Goal: Find specific page/section: Find specific page/section

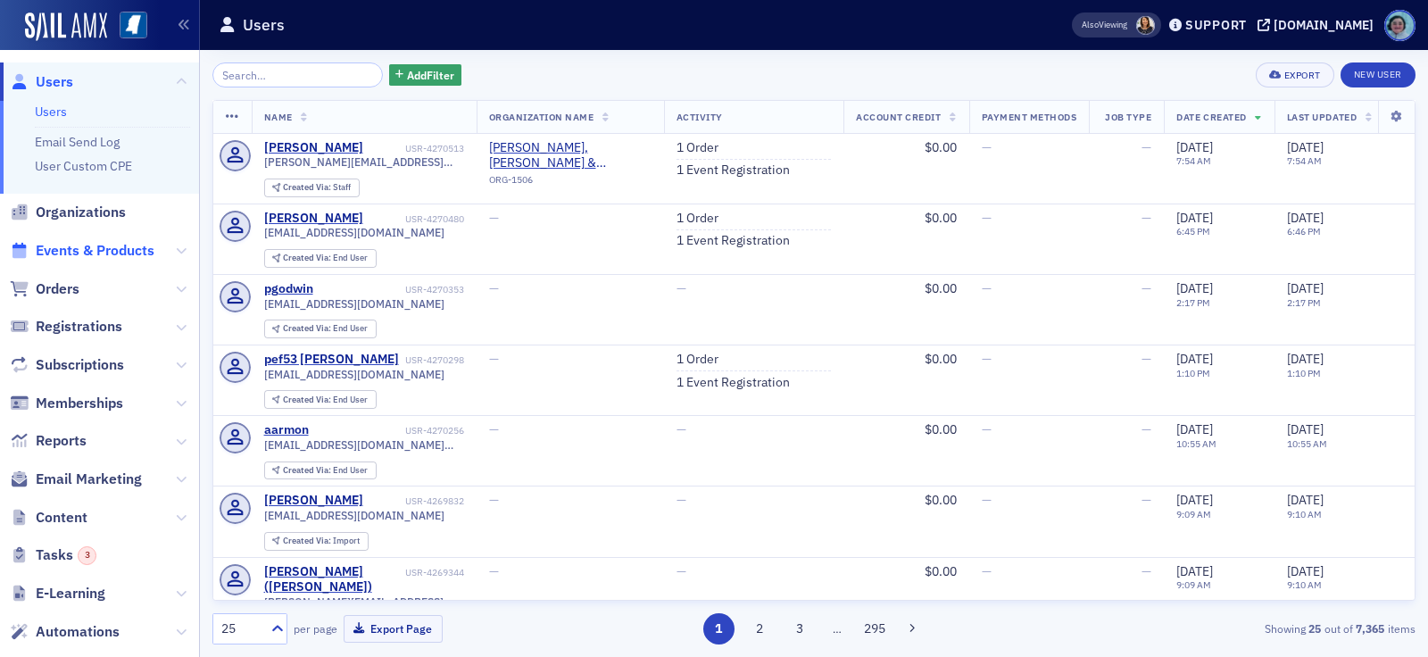
click at [104, 255] on span "Events & Products" at bounding box center [95, 251] width 119 height 20
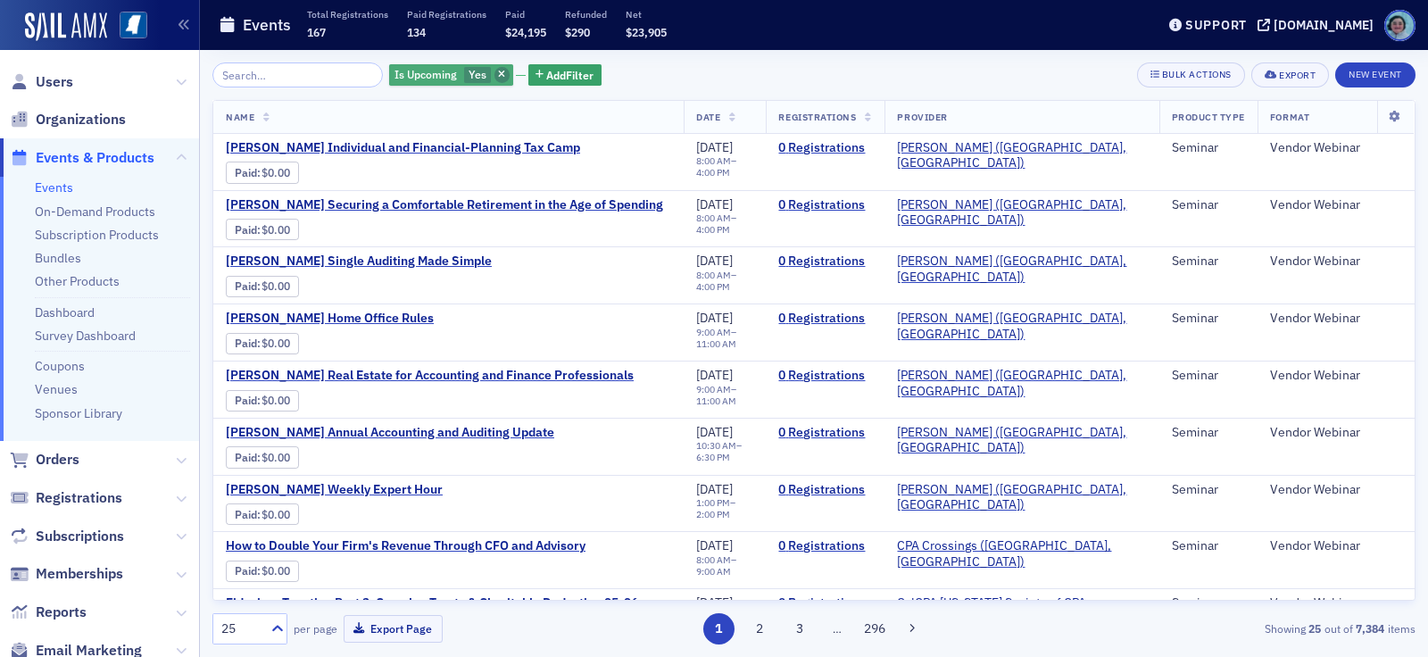
click at [495, 69] on span "button" at bounding box center [503, 75] width 16 height 16
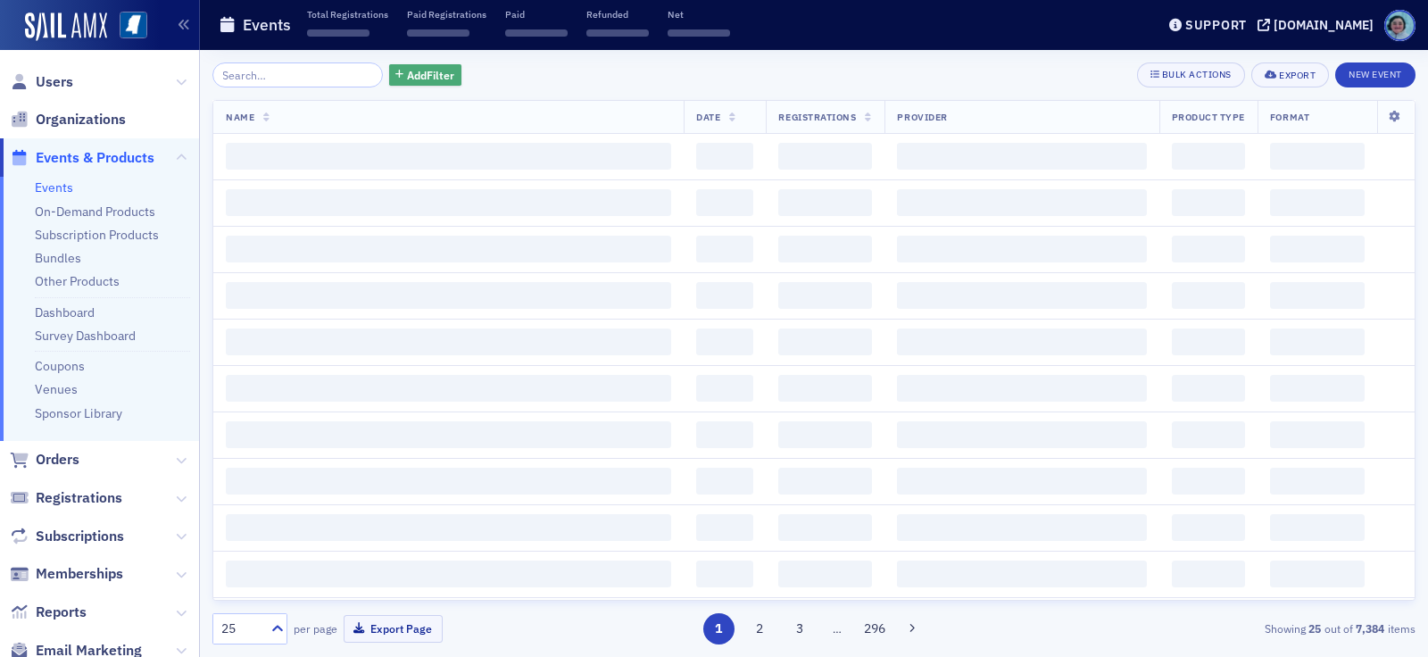
click at [435, 68] on span "Add Filter" at bounding box center [430, 75] width 47 height 16
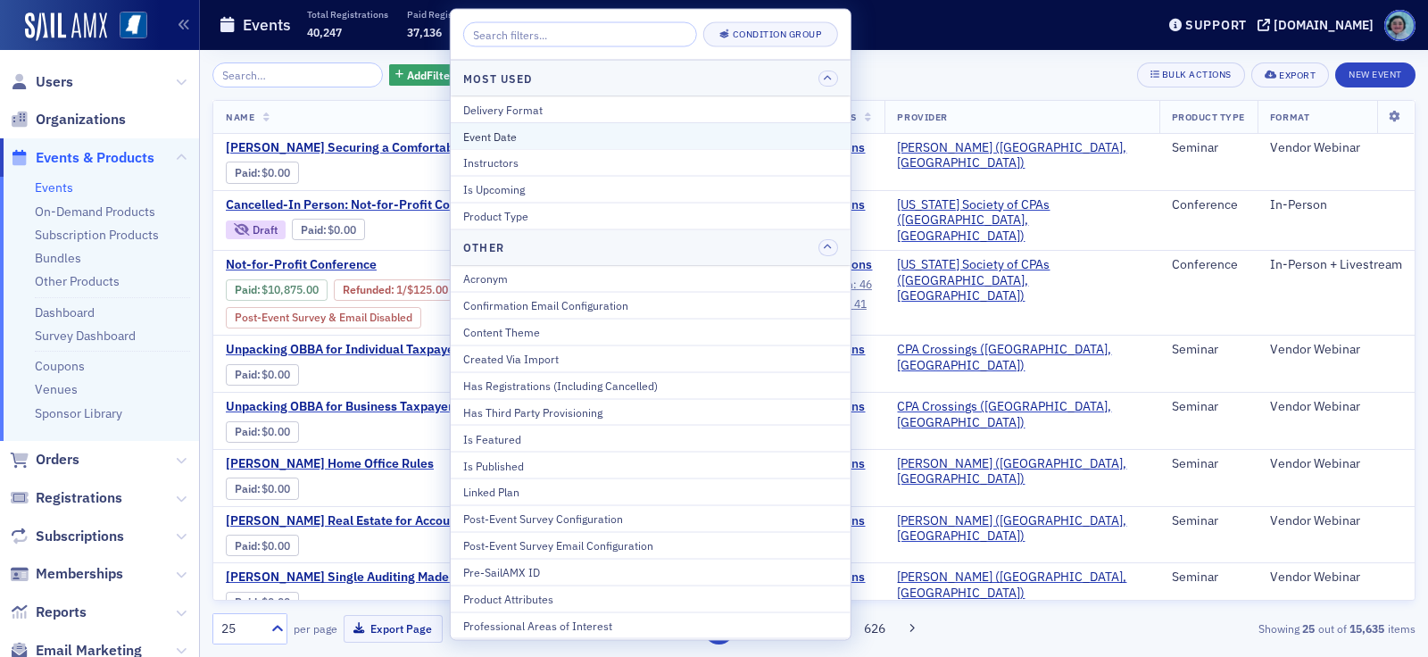
click at [520, 142] on div "Event Date" at bounding box center [650, 136] width 375 height 16
select select "8"
select select "2025"
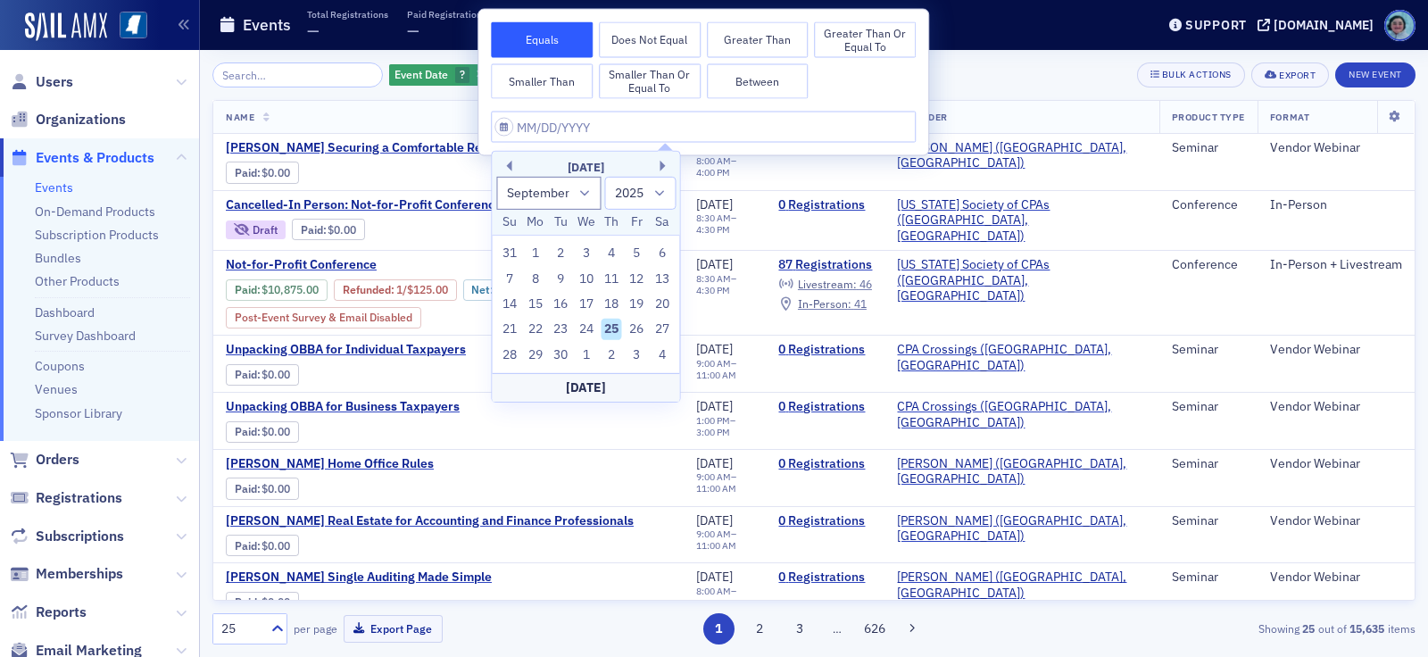
click at [616, 329] on div "25" at bounding box center [611, 329] width 21 height 21
type input "[DATE]"
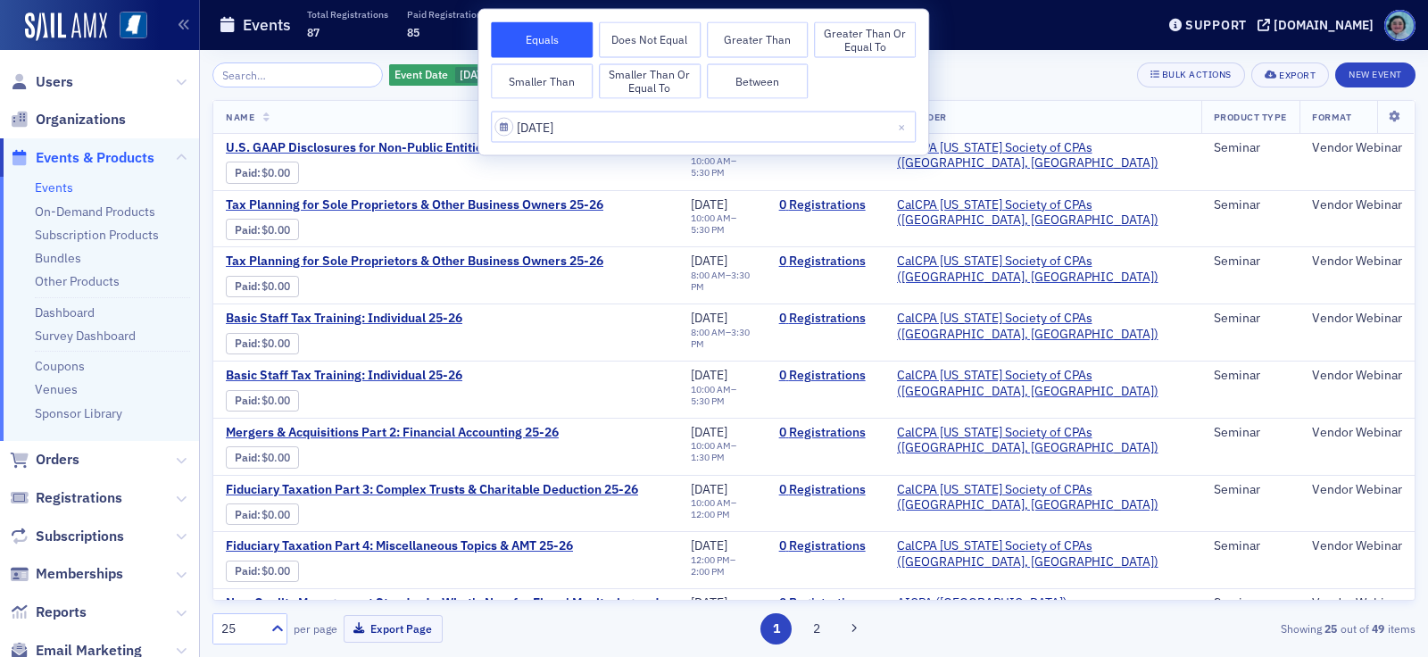
click at [958, 78] on div "Event Date [DATE] Add Filter Bulk Actions Export New Event" at bounding box center [813, 74] width 1203 height 25
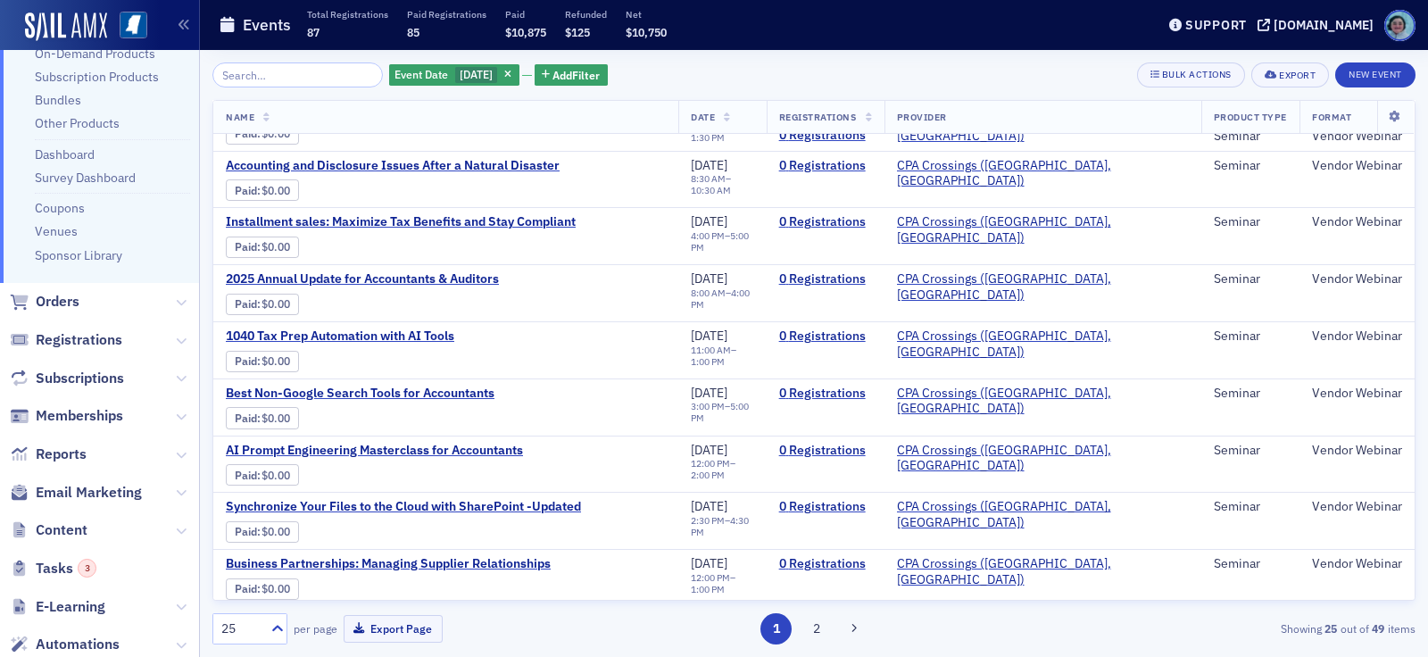
scroll to position [392, 0]
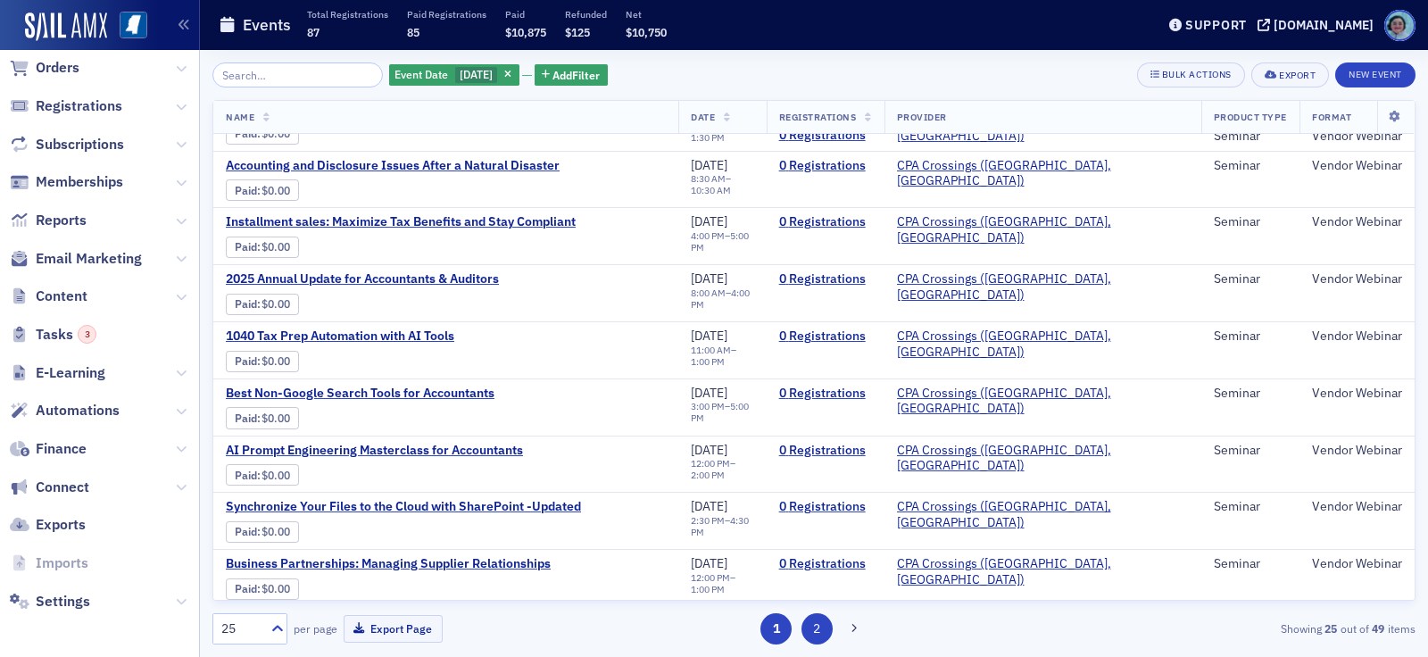
click at [812, 639] on button "2" at bounding box center [817, 628] width 31 height 31
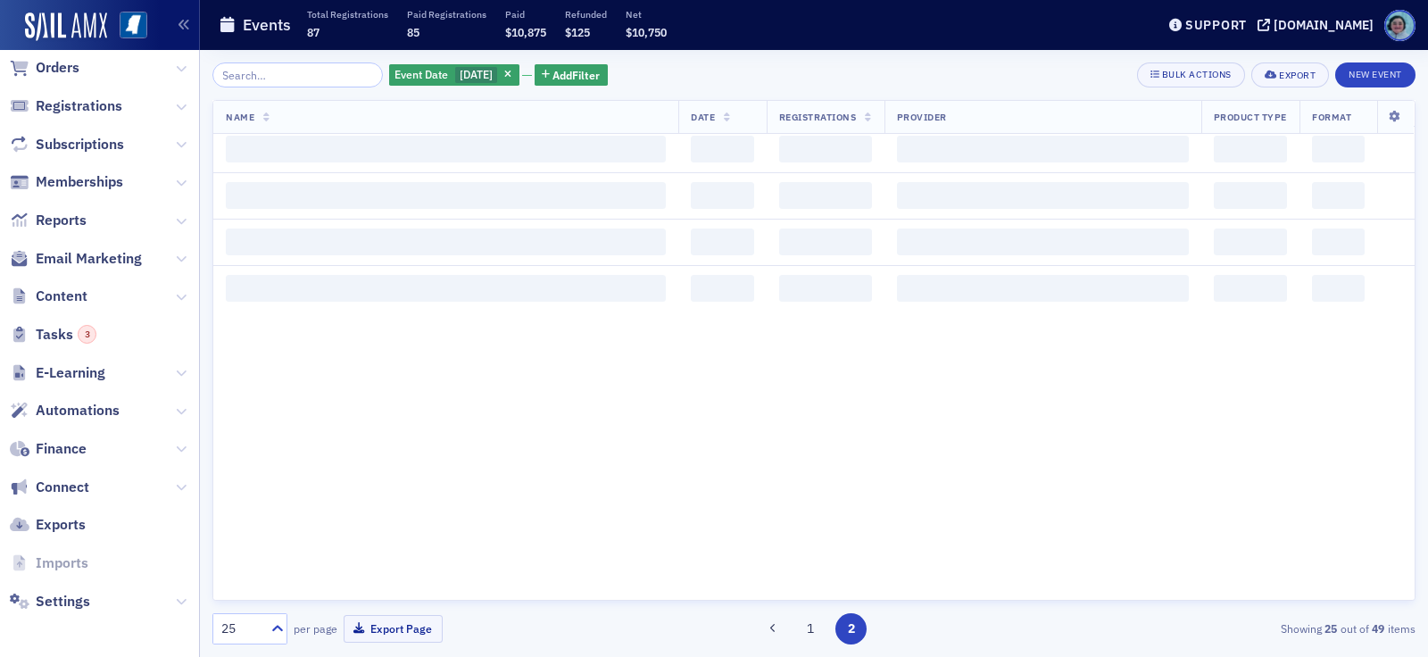
scroll to position [0, 0]
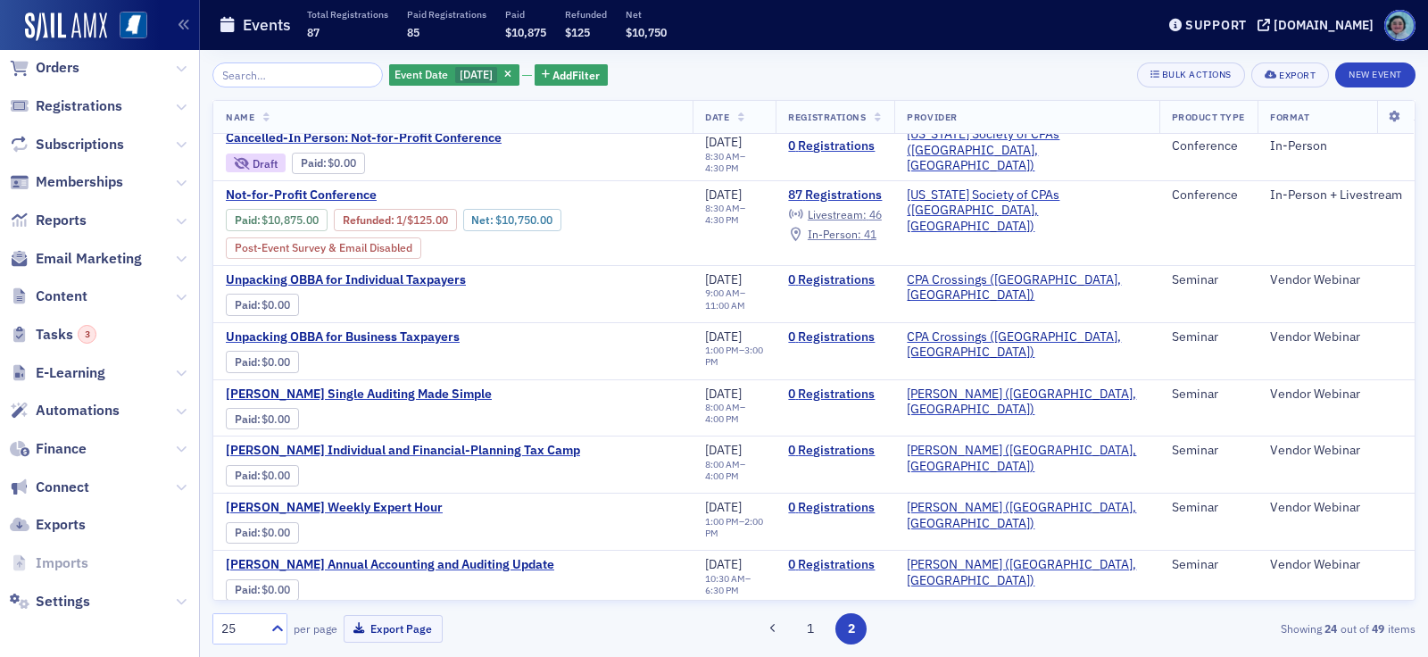
scroll to position [714, 0]
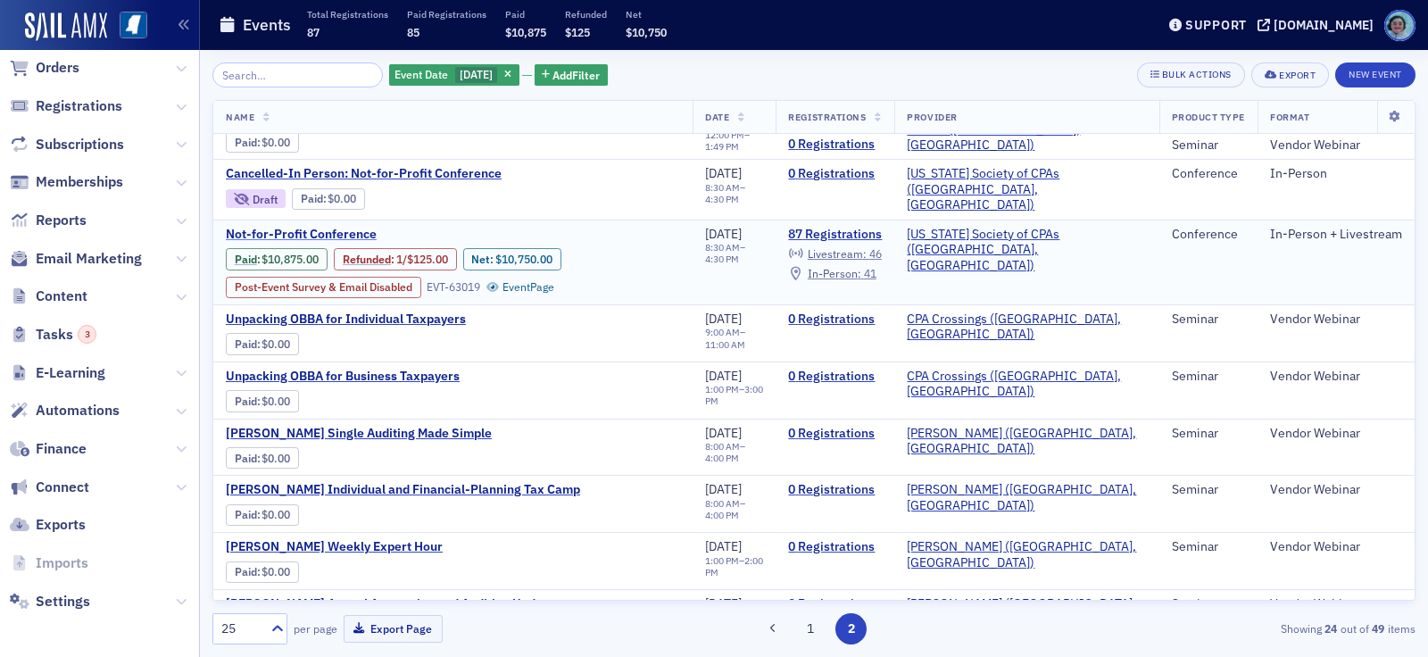
click at [326, 231] on span "Not-for-Profit Conference" at bounding box center [376, 235] width 300 height 16
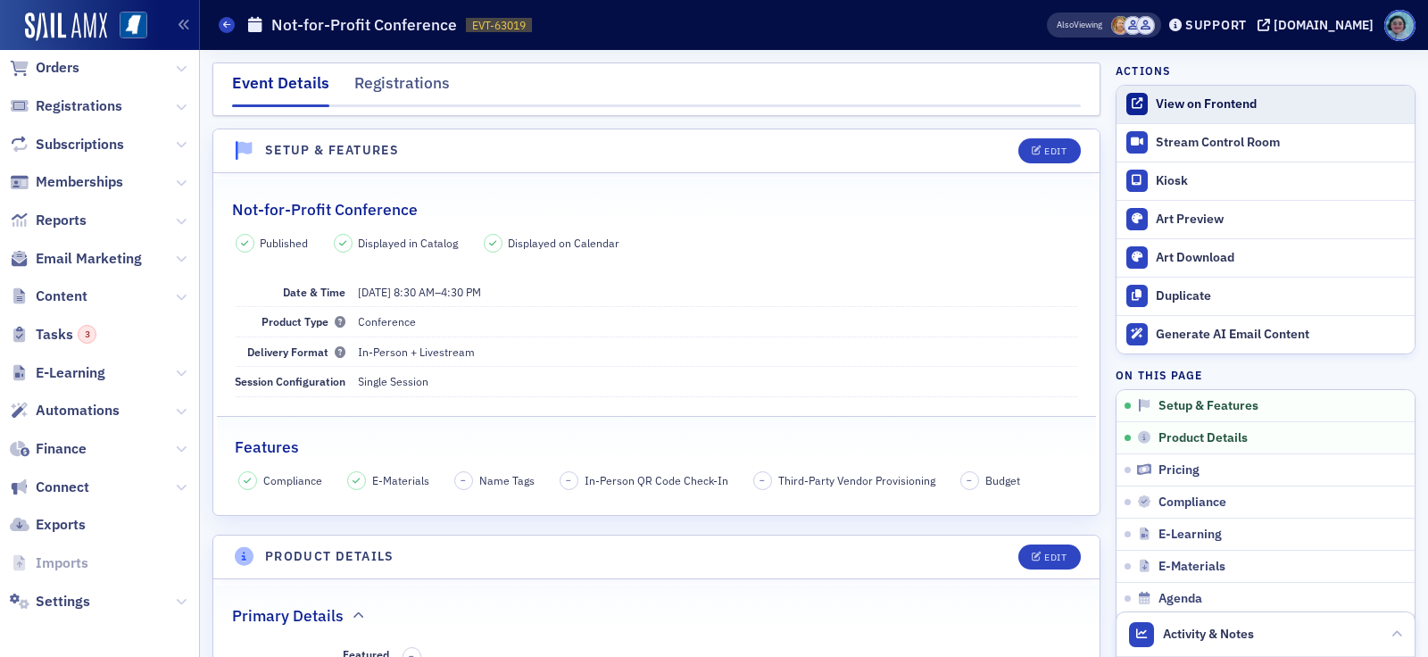
click at [1182, 104] on div "View on Frontend" at bounding box center [1281, 104] width 250 height 16
